Goal: Task Accomplishment & Management: Manage account settings

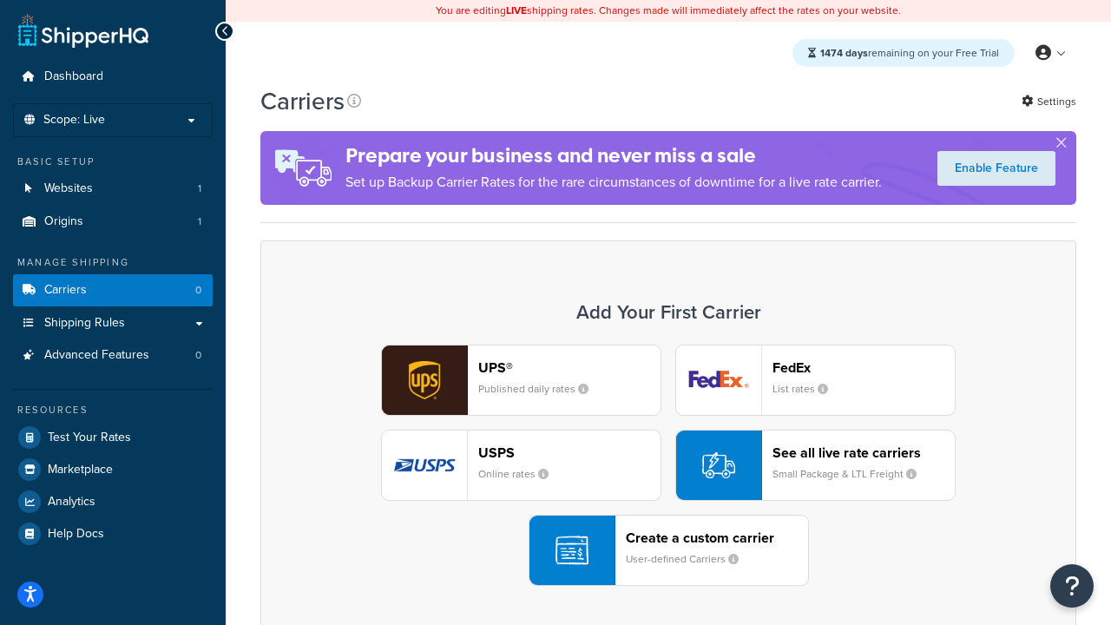
click at [668, 465] on div "UPS® Published daily rates FedEx List rates USPS Online rates See all live rate…" at bounding box center [668, 465] width 779 height 241
click at [864, 367] on header "FedEx" at bounding box center [864, 367] width 182 height 16
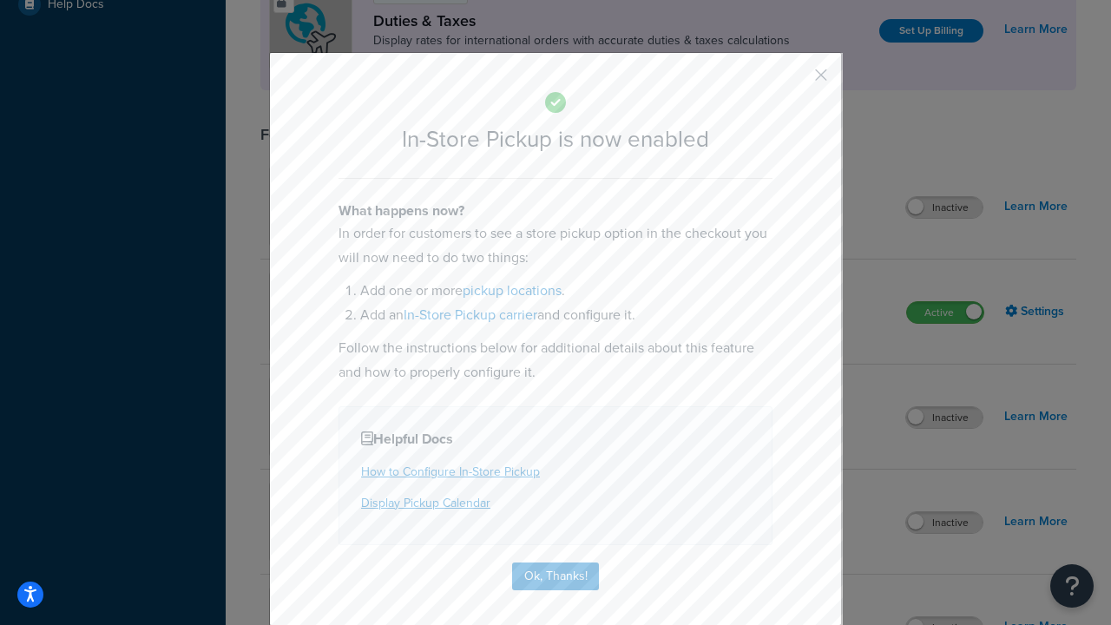
click at [795, 81] on button "button" at bounding box center [795, 81] width 4 height 4
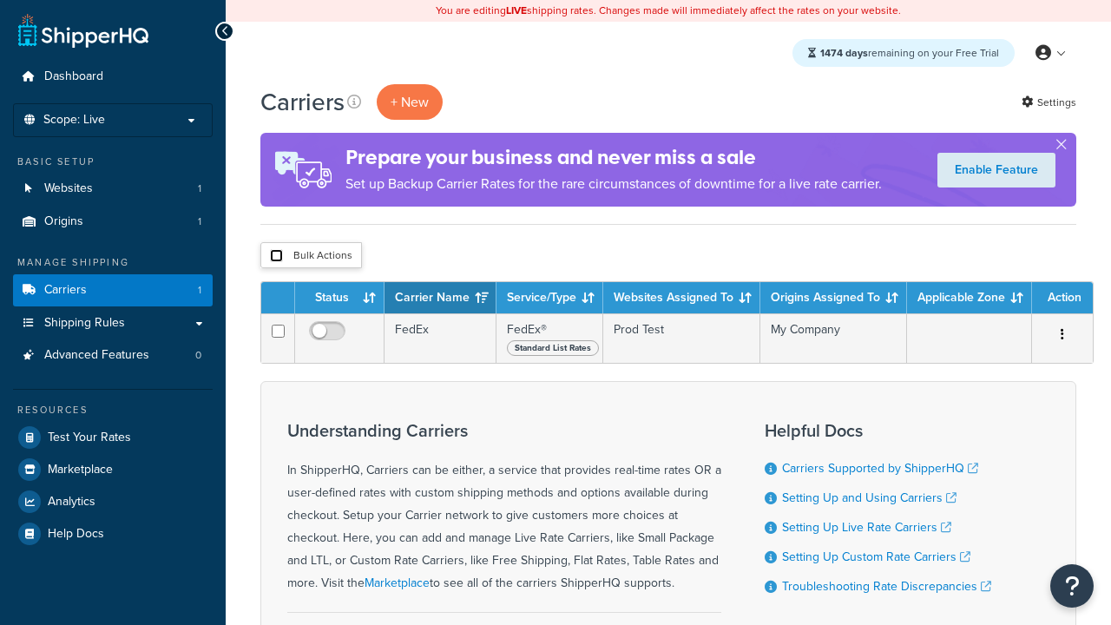
click at [276, 256] on input "checkbox" at bounding box center [276, 255] width 13 height 13
checkbox input "true"
click at [0, 0] on button "Delete" at bounding box center [0, 0] width 0 height 0
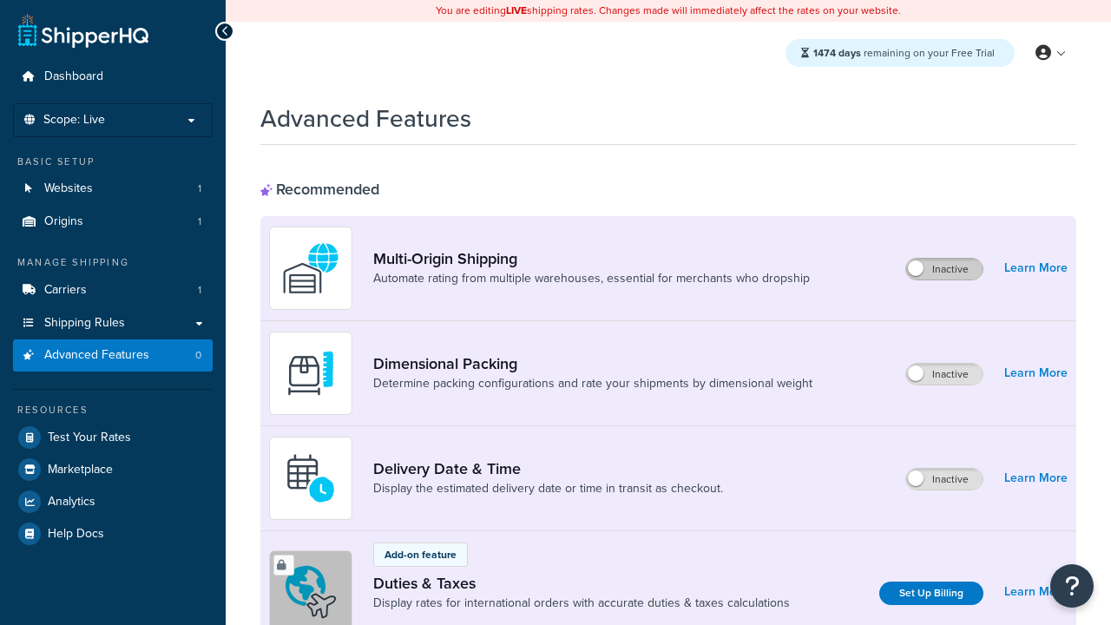
click at [944, 269] on label "Inactive" at bounding box center [944, 269] width 76 height 21
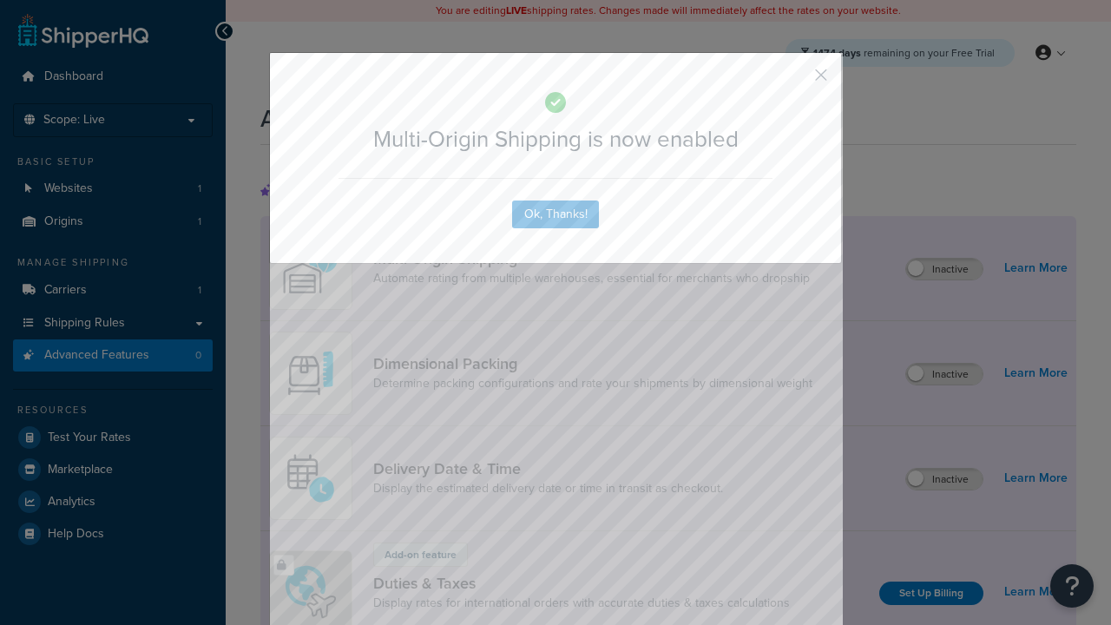
click at [795, 79] on button "button" at bounding box center [795, 81] width 4 height 4
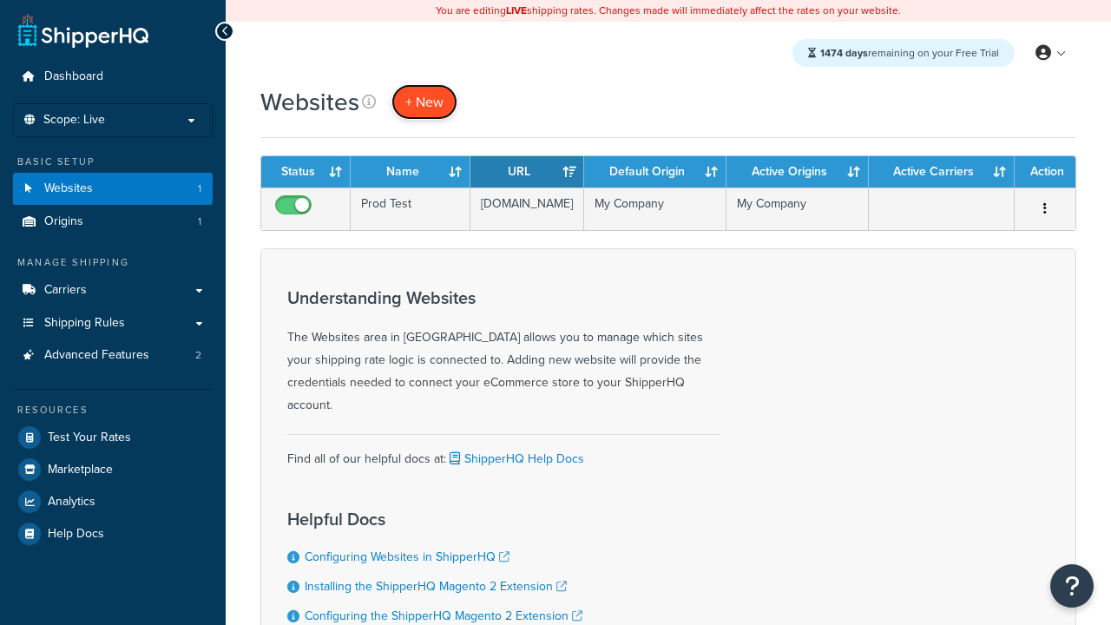
click at [424, 102] on span "+ New" at bounding box center [424, 102] width 38 height 20
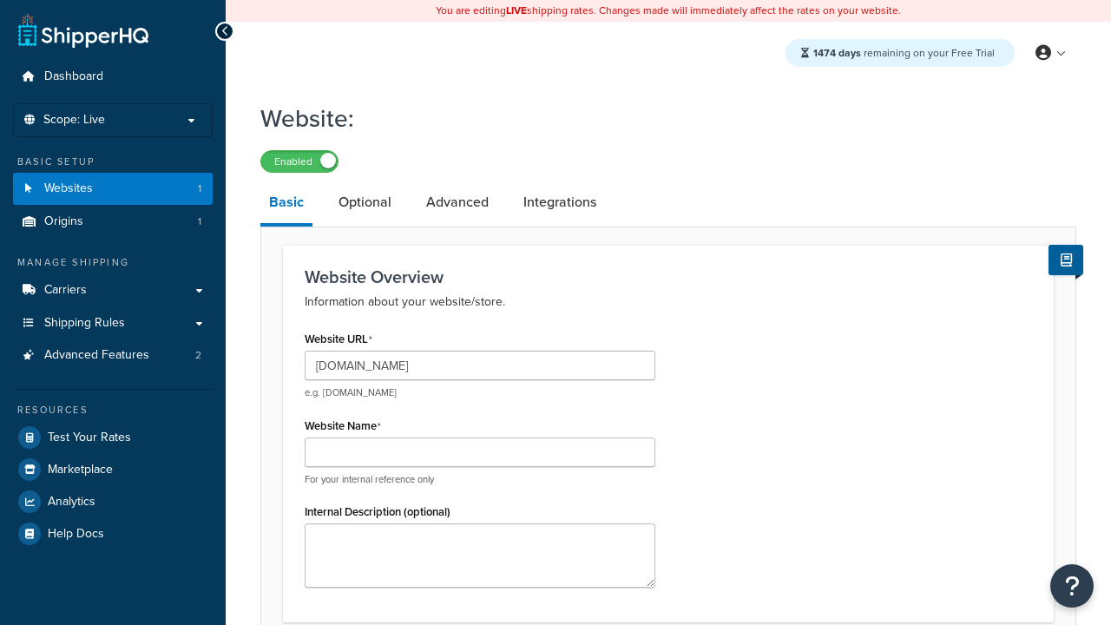
type input "[DOMAIN_NAME]"
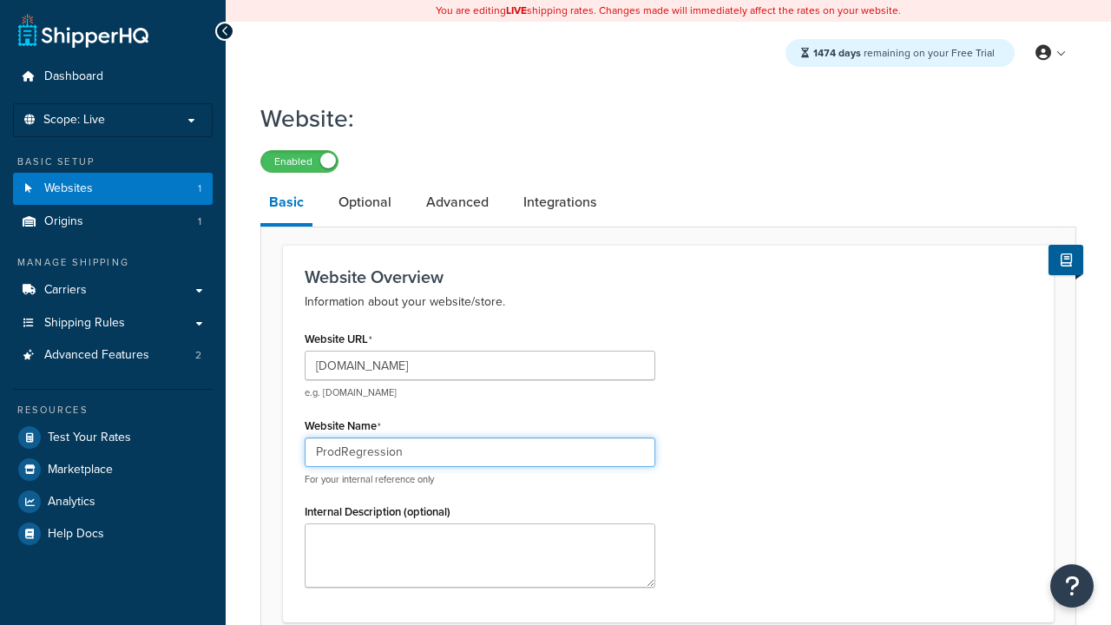
type input "ProdRegression"
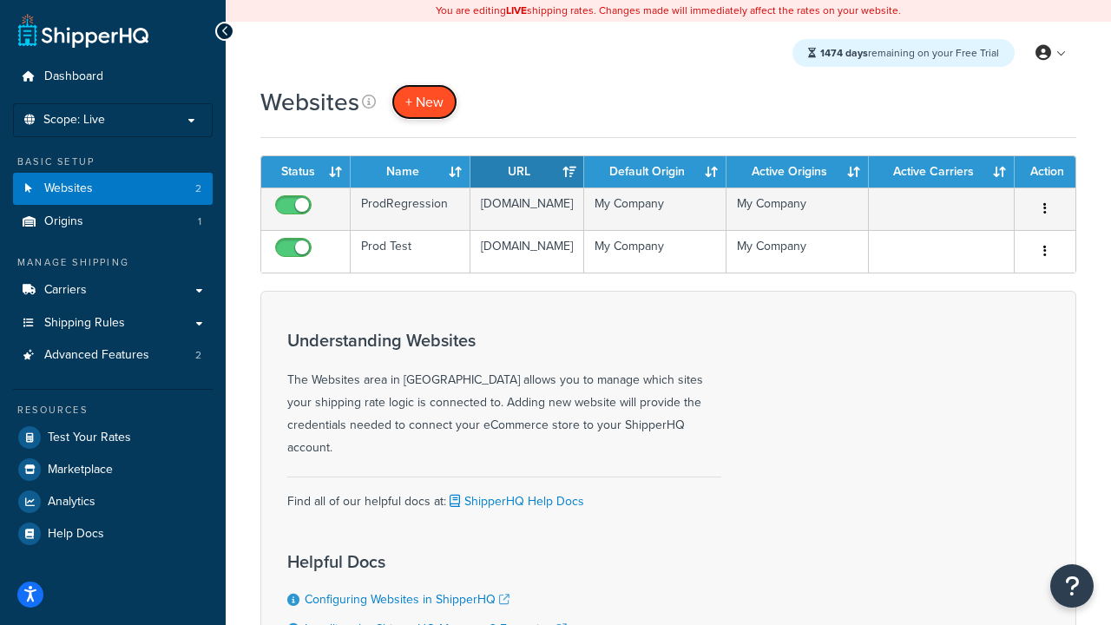
click at [424, 102] on span "+ New" at bounding box center [424, 102] width 38 height 20
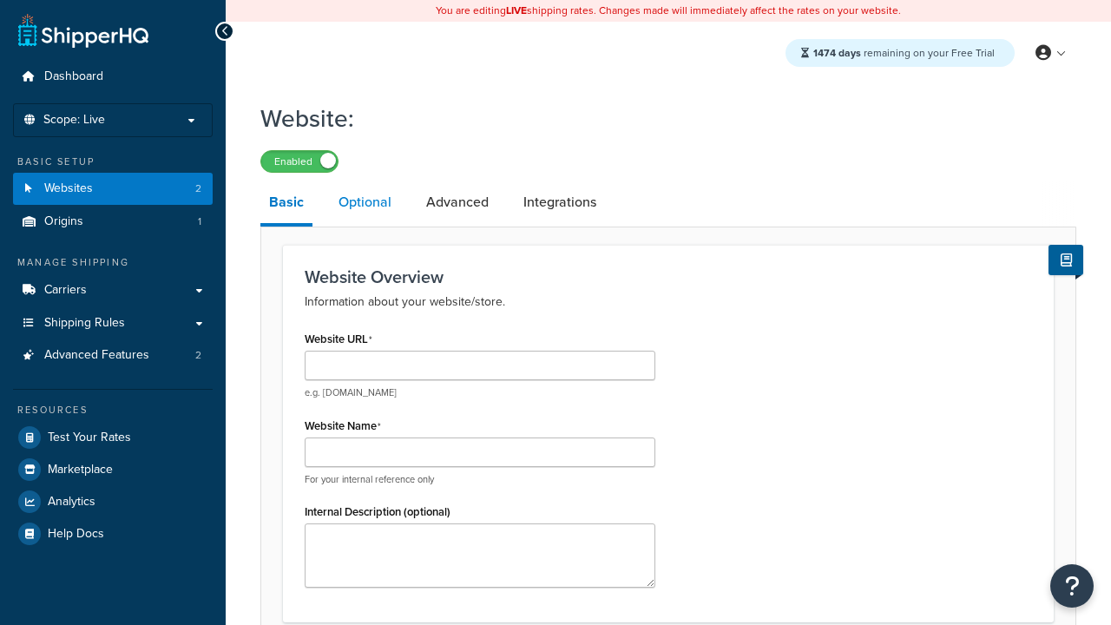
click at [365, 203] on link "Optional" at bounding box center [365, 202] width 70 height 42
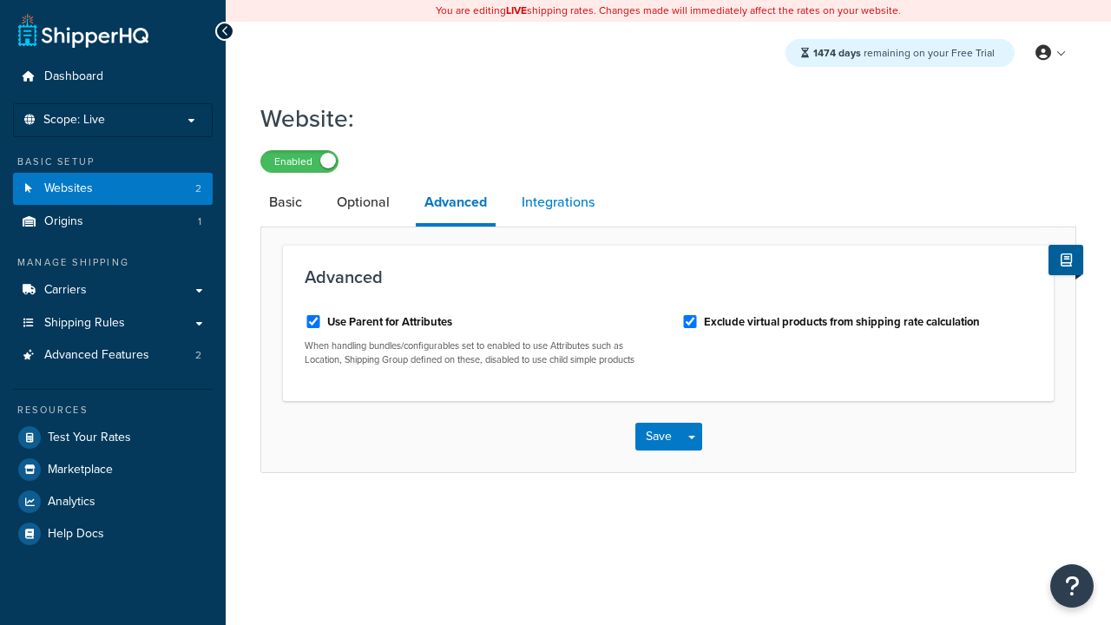
click at [558, 203] on link "Integrations" at bounding box center [558, 202] width 90 height 42
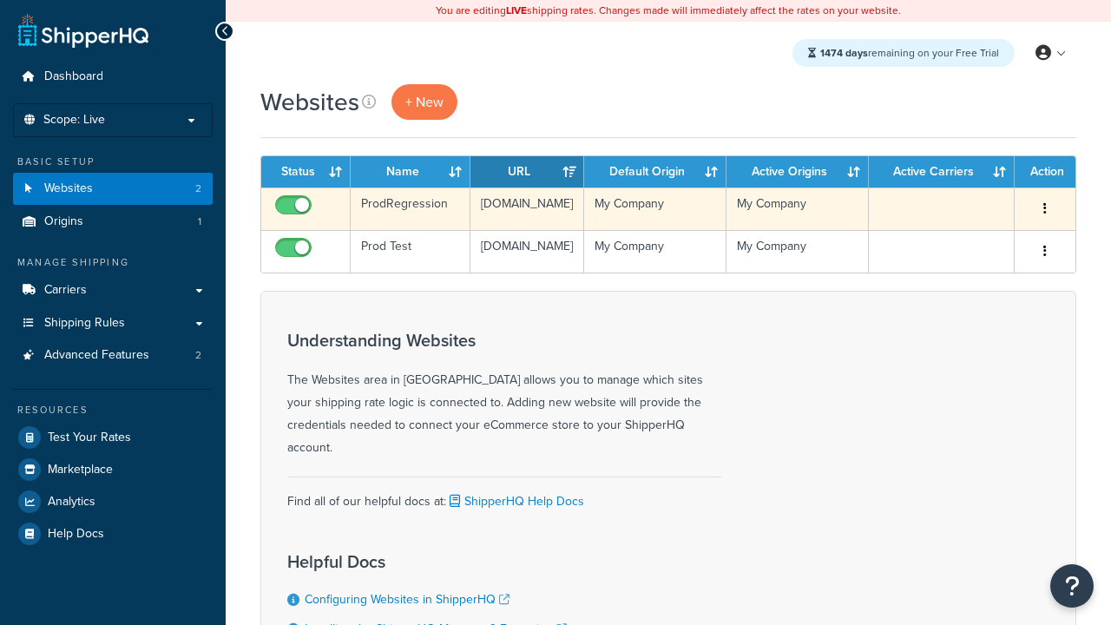
click at [1045, 209] on icon "button" at bounding box center [1044, 208] width 3 height 12
click at [0, 0] on link "Edit" at bounding box center [0, 0] width 0 height 0
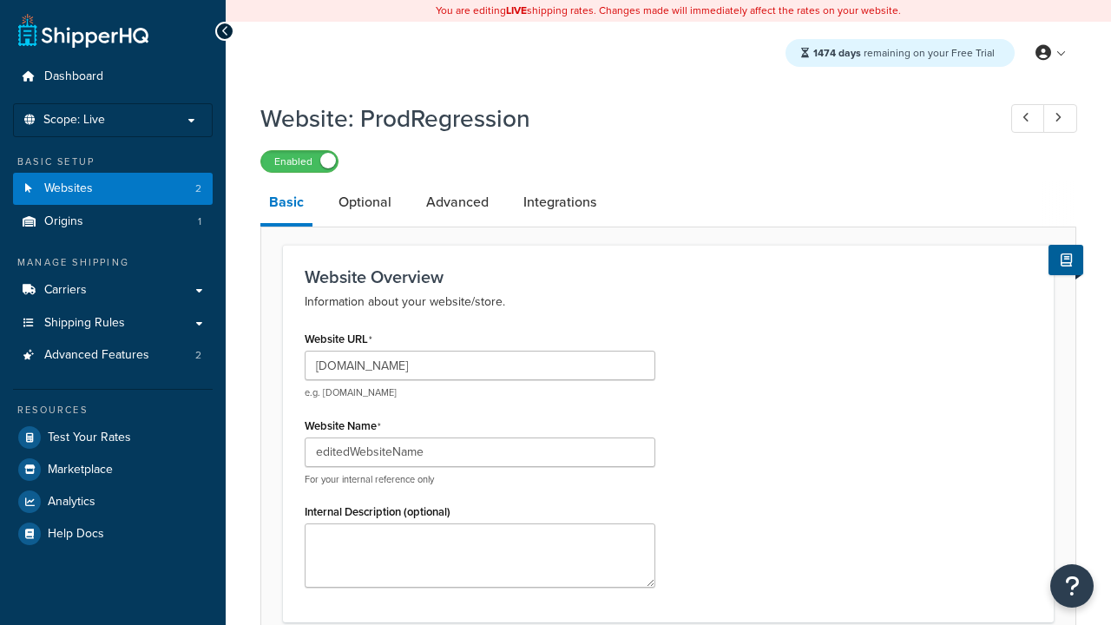
type input "editedWebsiteName"
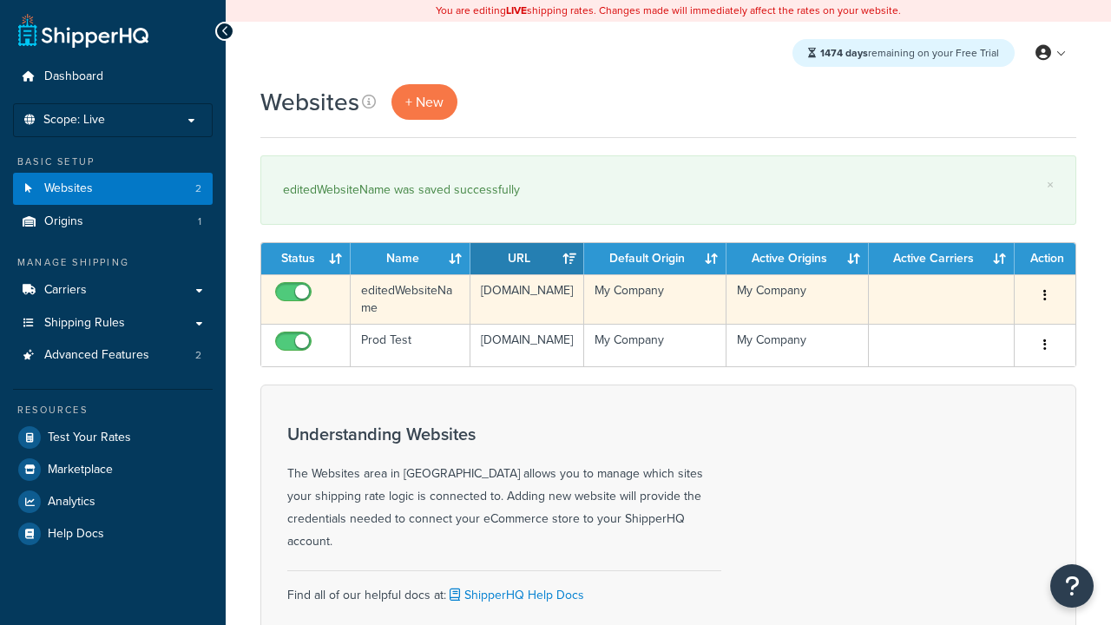
click at [1045, 296] on icon "button" at bounding box center [1044, 295] width 3 height 12
click at [0, 0] on link "Duplicate" at bounding box center [0, 0] width 0 height 0
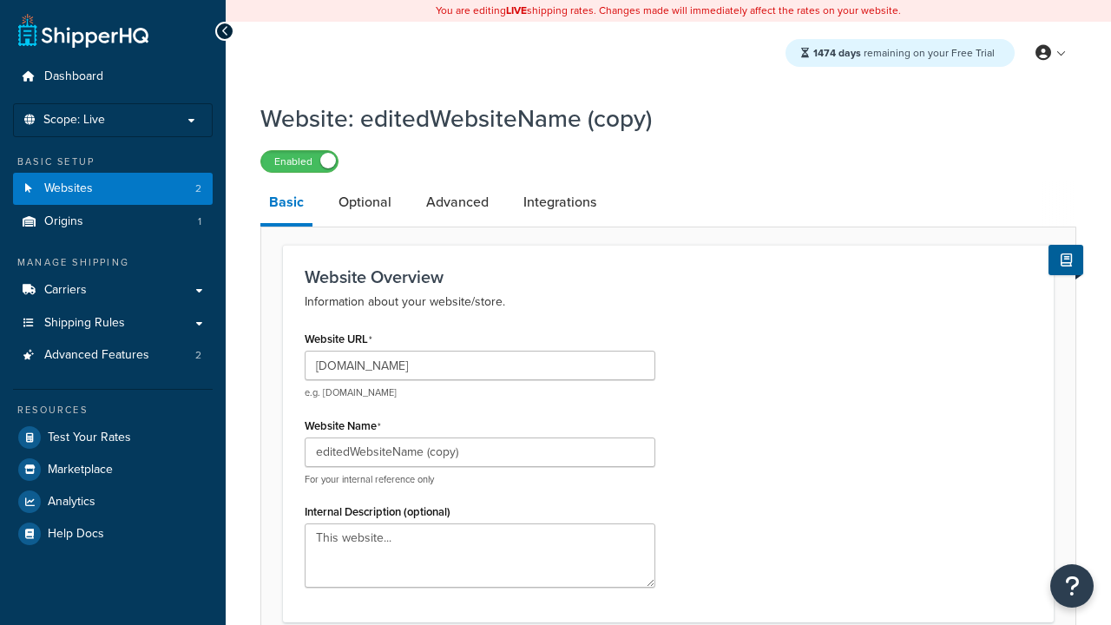
scroll to position [596, 0]
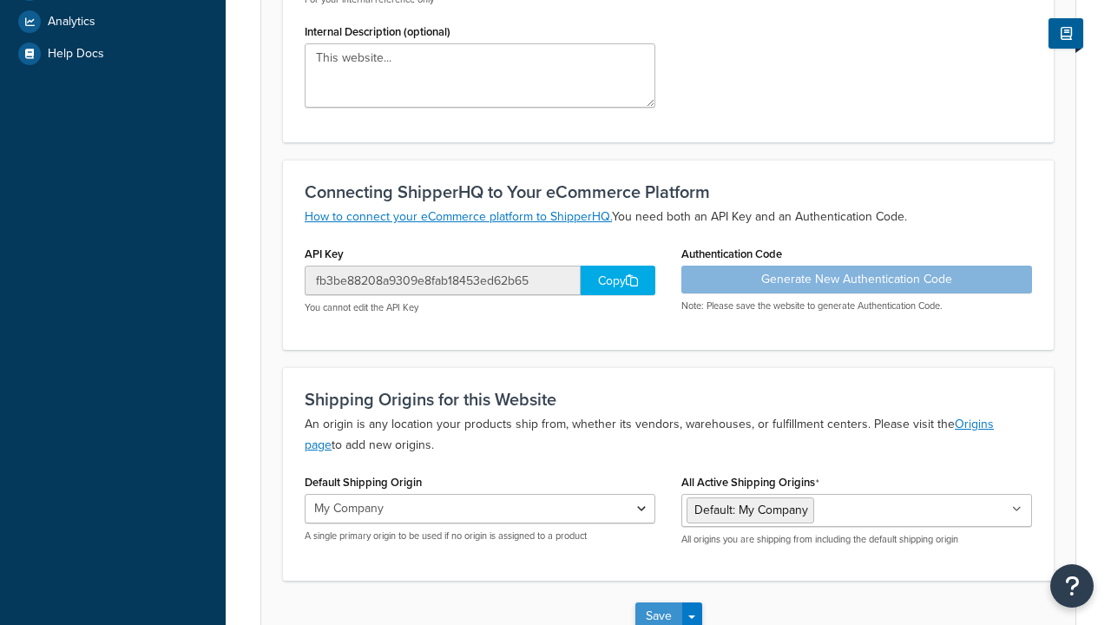
type input "[DOMAIN_NAME]"
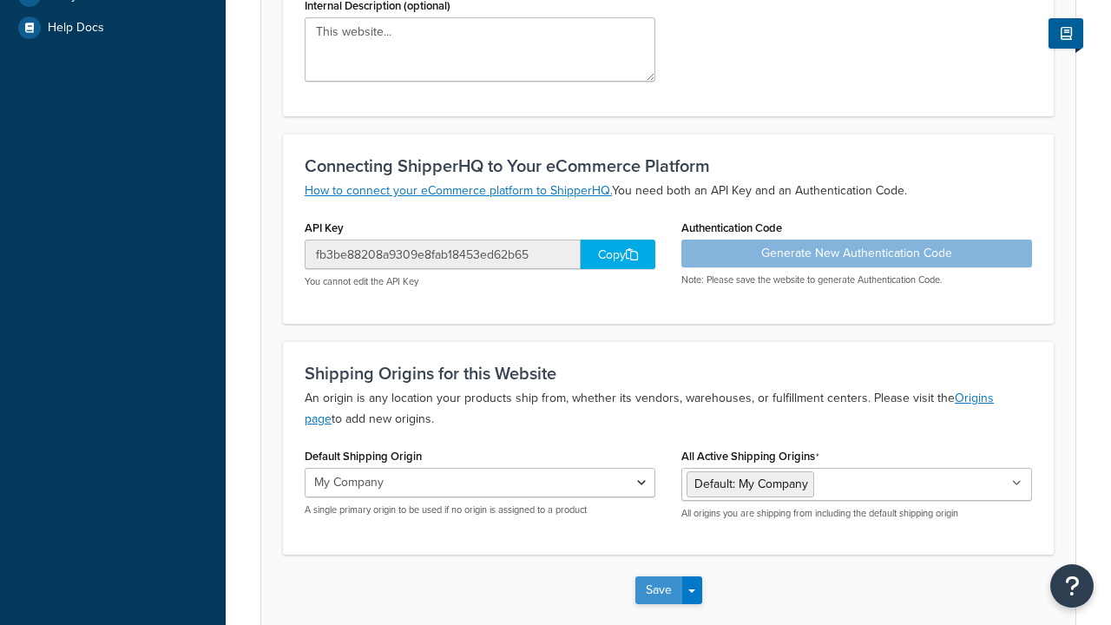
click at [658, 576] on button "Save" at bounding box center [658, 590] width 47 height 28
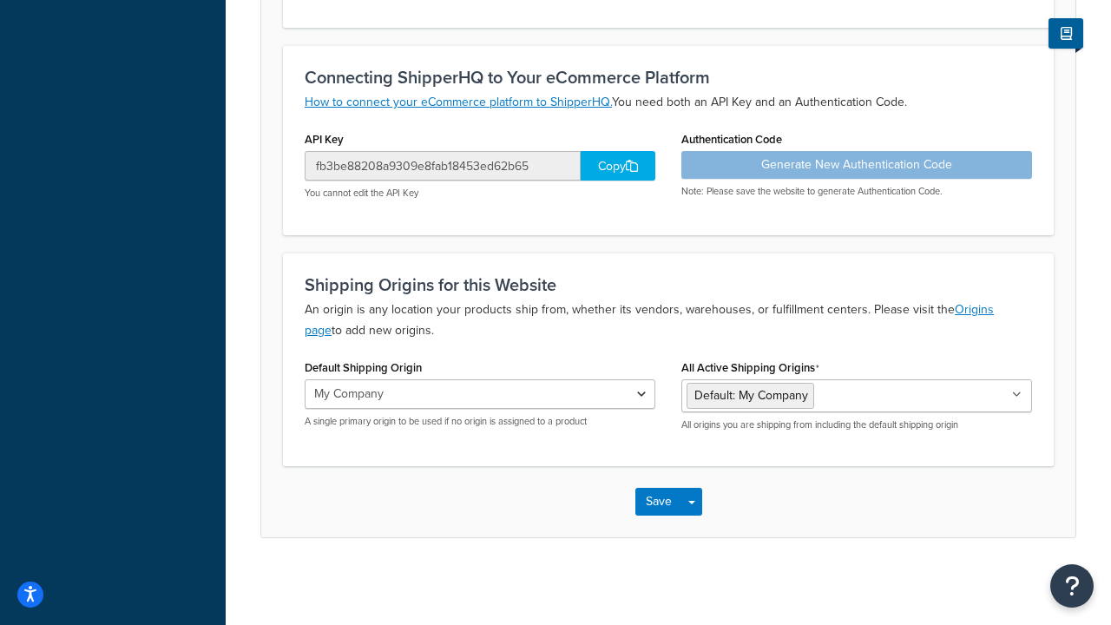
scroll to position [0, 0]
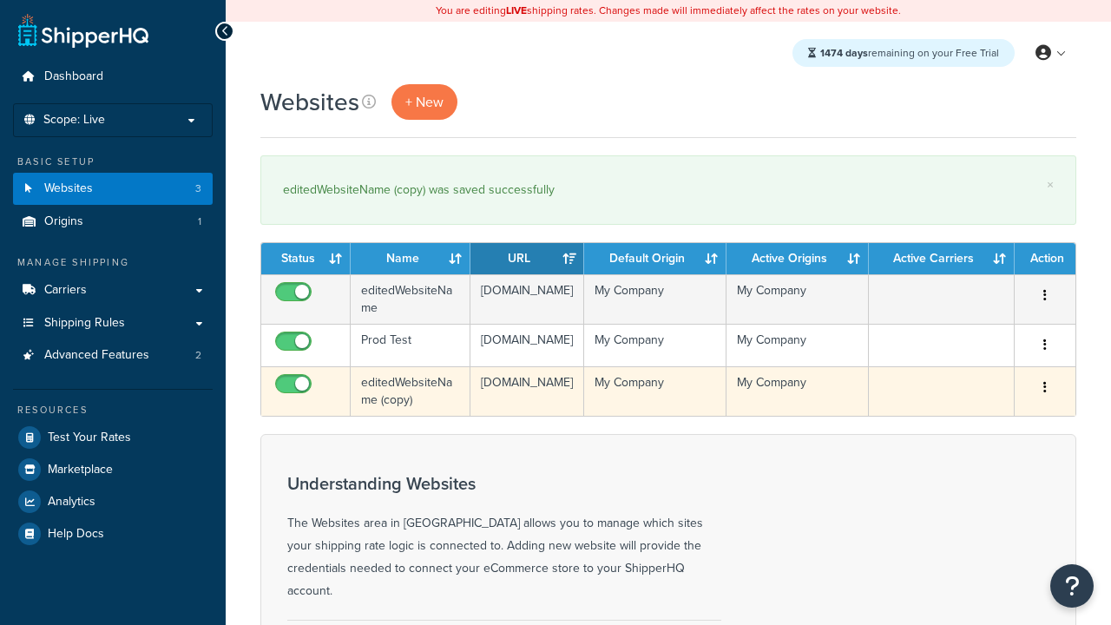
click at [1045, 393] on icon "button" at bounding box center [1044, 387] width 3 height 12
click at [0, 0] on link "Delete" at bounding box center [0, 0] width 0 height 0
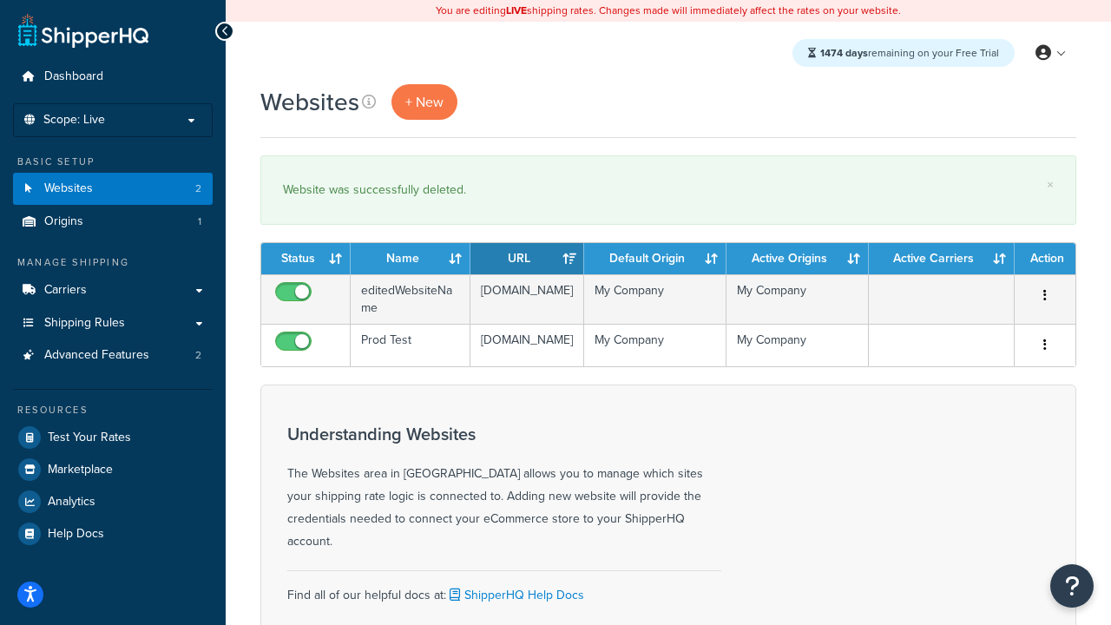
click at [306, 259] on th "Status" at bounding box center [305, 258] width 89 height 31
click at [411, 259] on th "Name" at bounding box center [411, 258] width 120 height 31
click at [527, 259] on th "URL" at bounding box center [527, 258] width 114 height 31
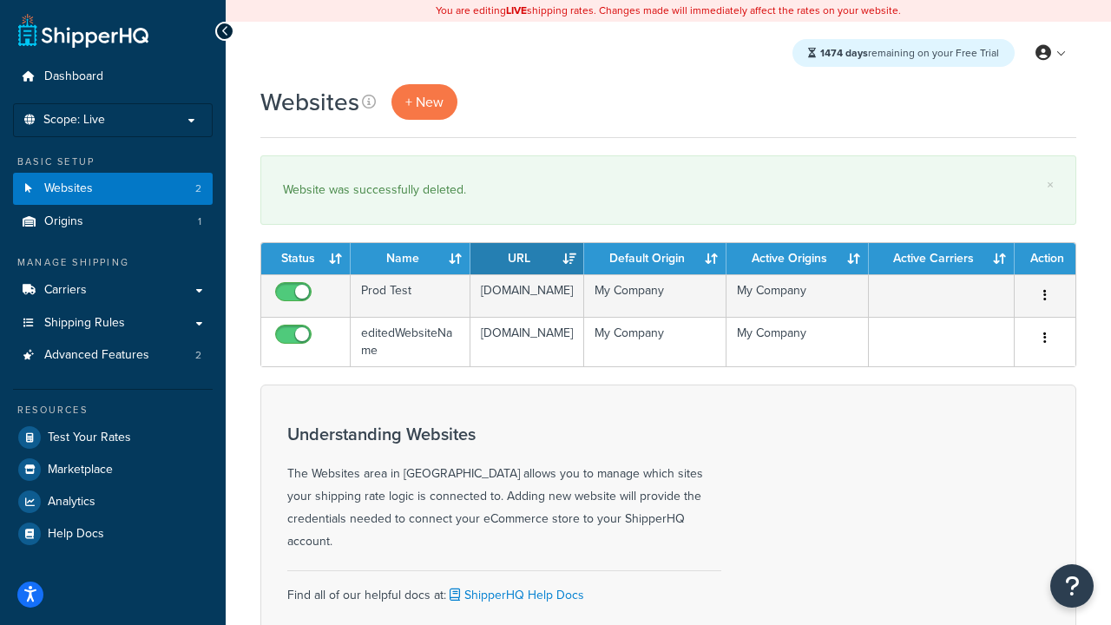
click at [527, 259] on th "URL" at bounding box center [527, 258] width 114 height 31
click at [655, 259] on th "Default Origin" at bounding box center [655, 258] width 142 height 31
click at [798, 259] on th "Active Origins" at bounding box center [798, 258] width 142 height 31
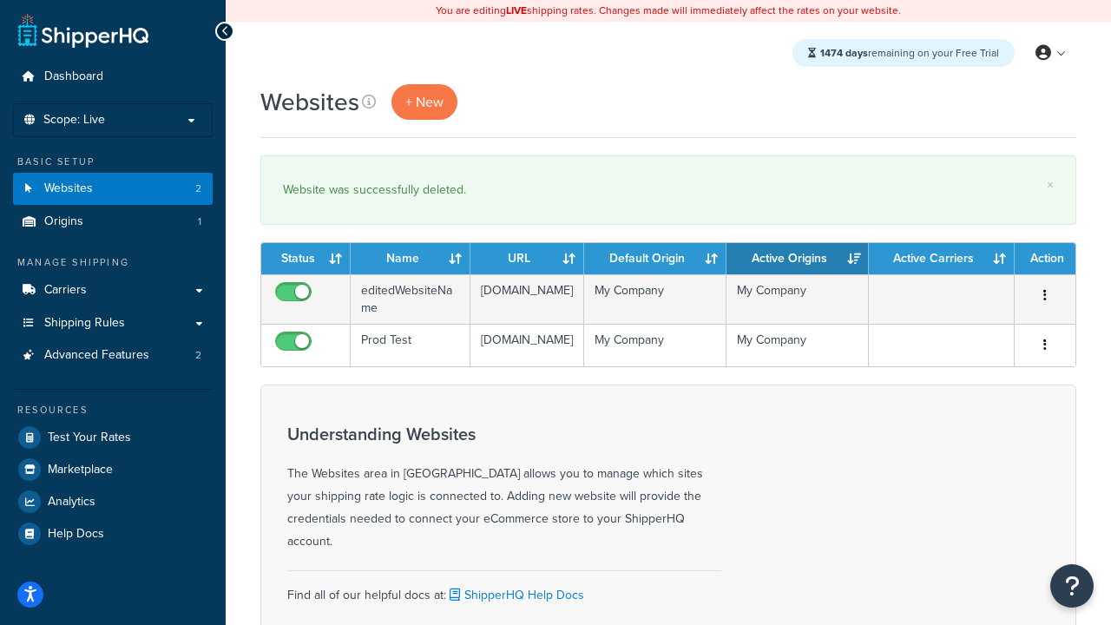
click at [798, 259] on th "Active Origins" at bounding box center [798, 258] width 142 height 31
click at [942, 259] on th "Active Carriers" at bounding box center [942, 258] width 146 height 31
click at [1045, 259] on th "Action" at bounding box center [1045, 258] width 61 height 31
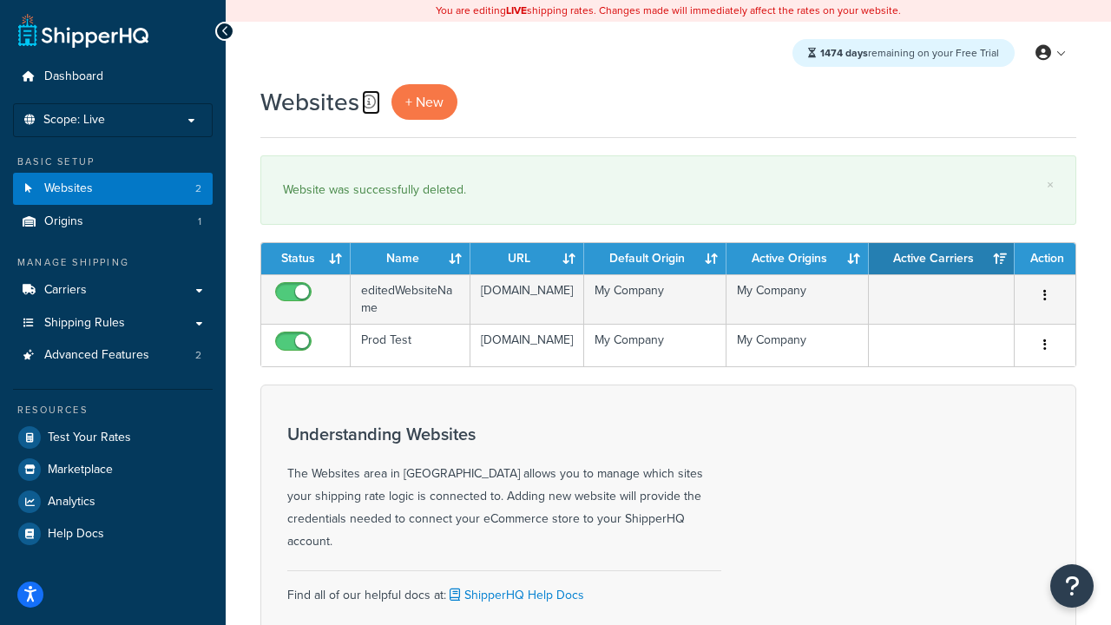
click at [369, 102] on icon at bounding box center [369, 102] width 14 height 14
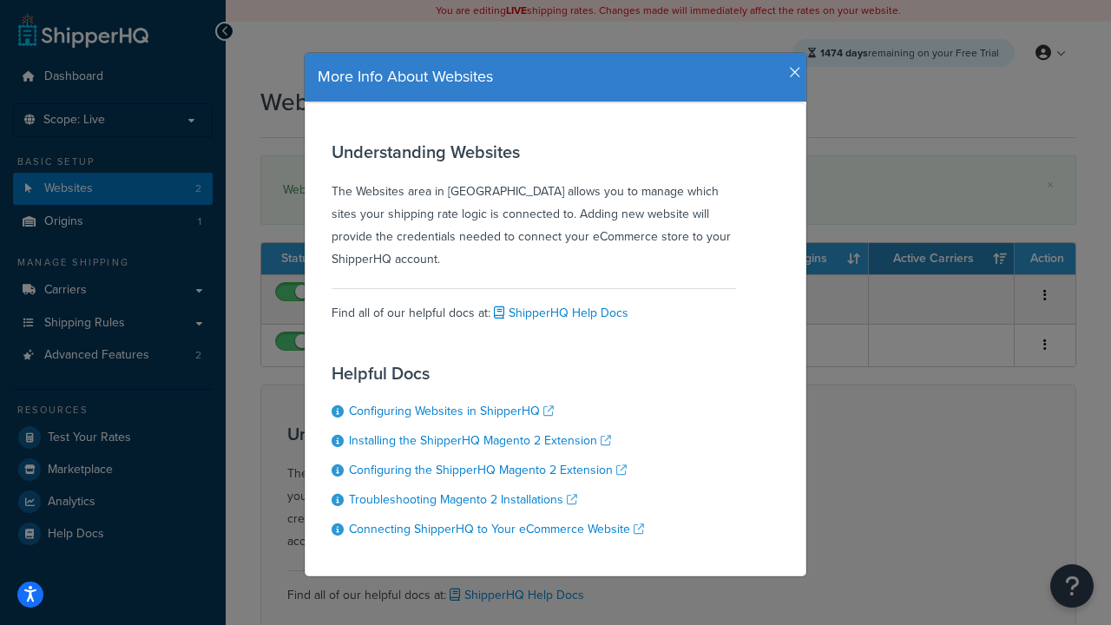
click at [791, 66] on icon "button" at bounding box center [795, 73] width 12 height 16
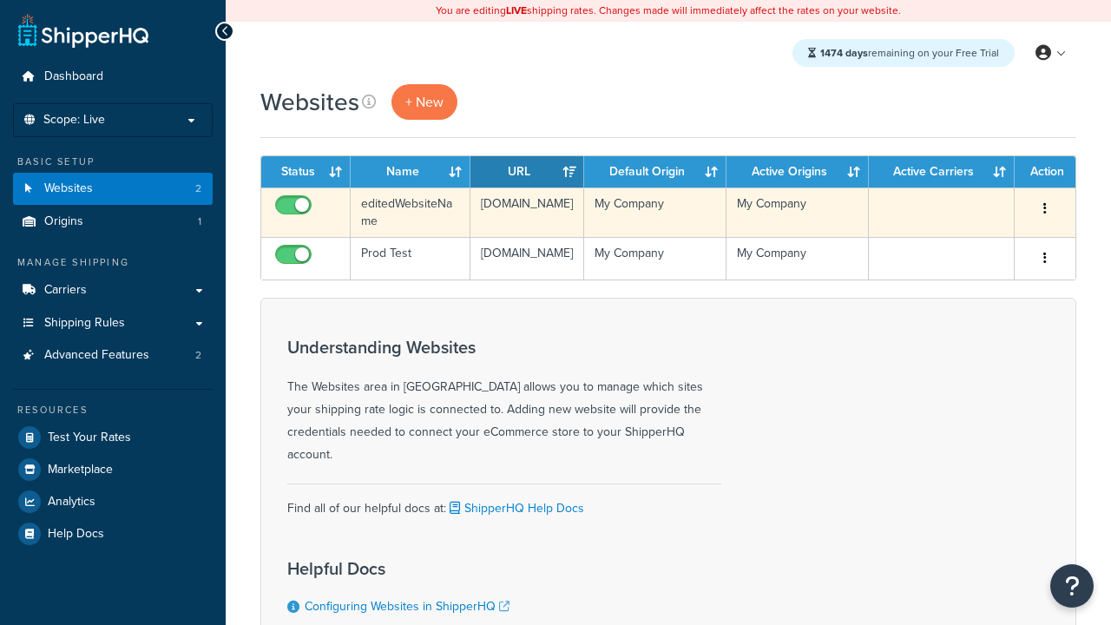
click at [1045, 209] on icon "button" at bounding box center [1044, 208] width 3 height 12
click at [0, 0] on link "Delete" at bounding box center [0, 0] width 0 height 0
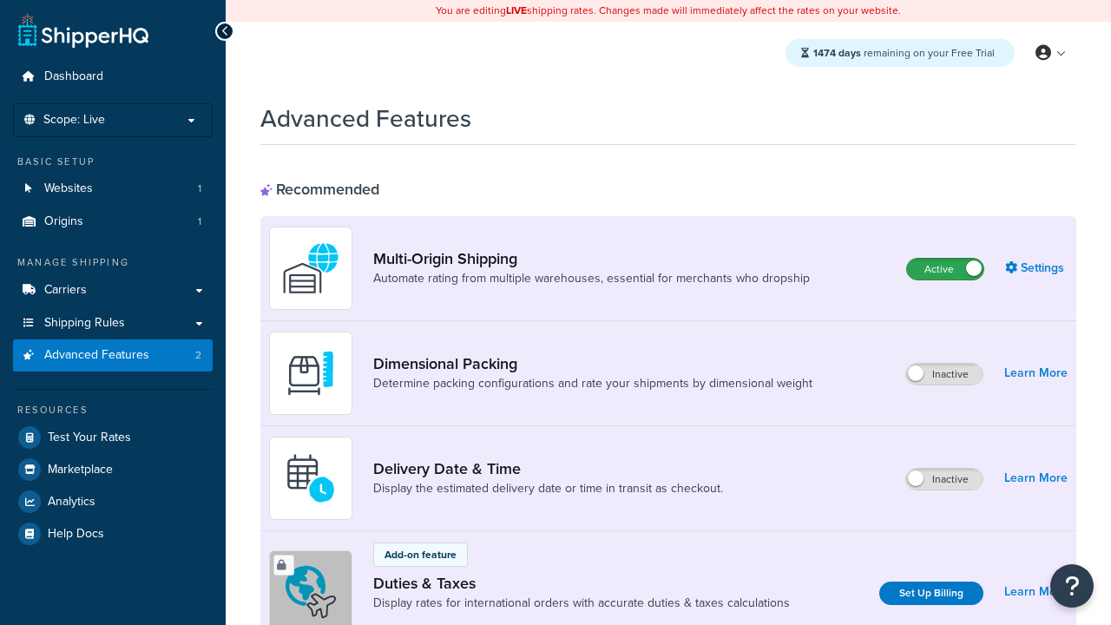
click at [945, 269] on label "Active" at bounding box center [945, 269] width 76 height 21
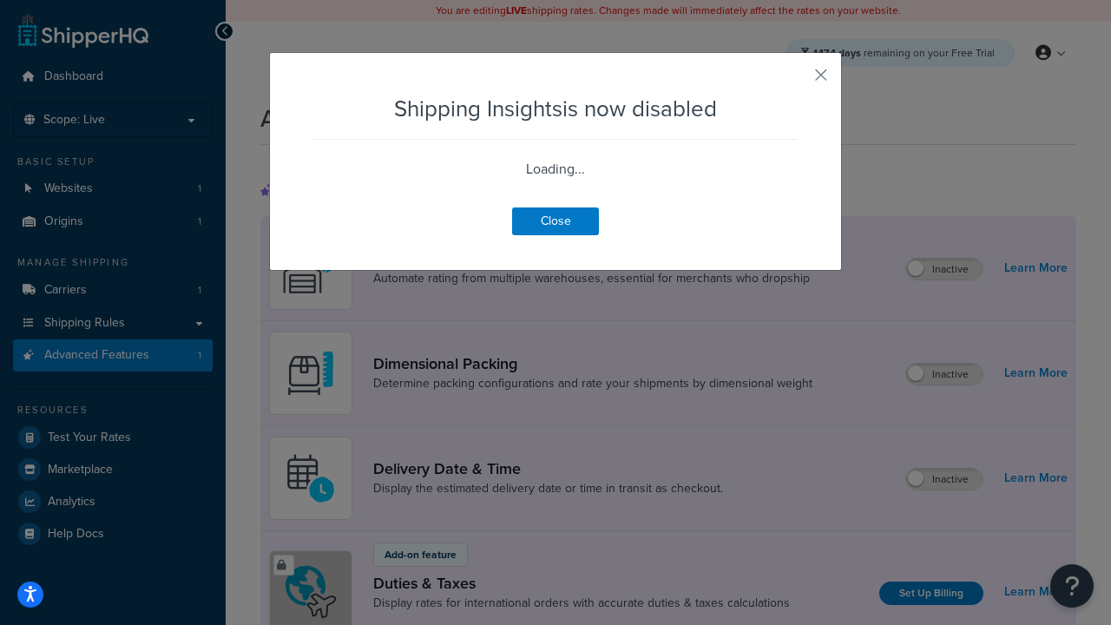
scroll to position [1088, 0]
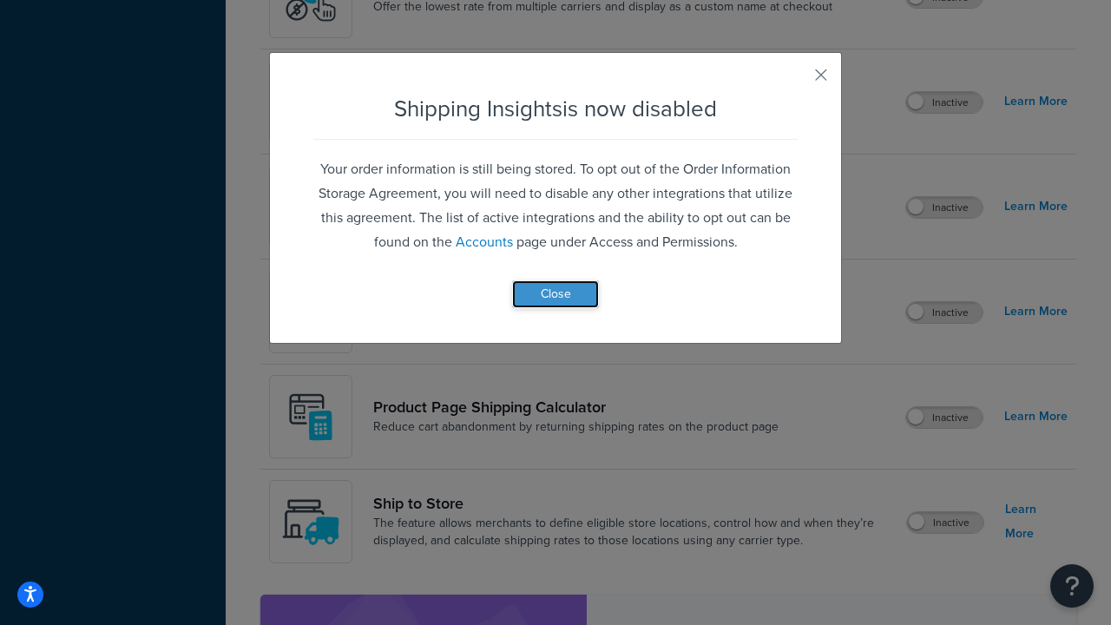
click at [556, 293] on button "Close" at bounding box center [555, 294] width 87 height 28
